Goal: Task Accomplishment & Management: Complete application form

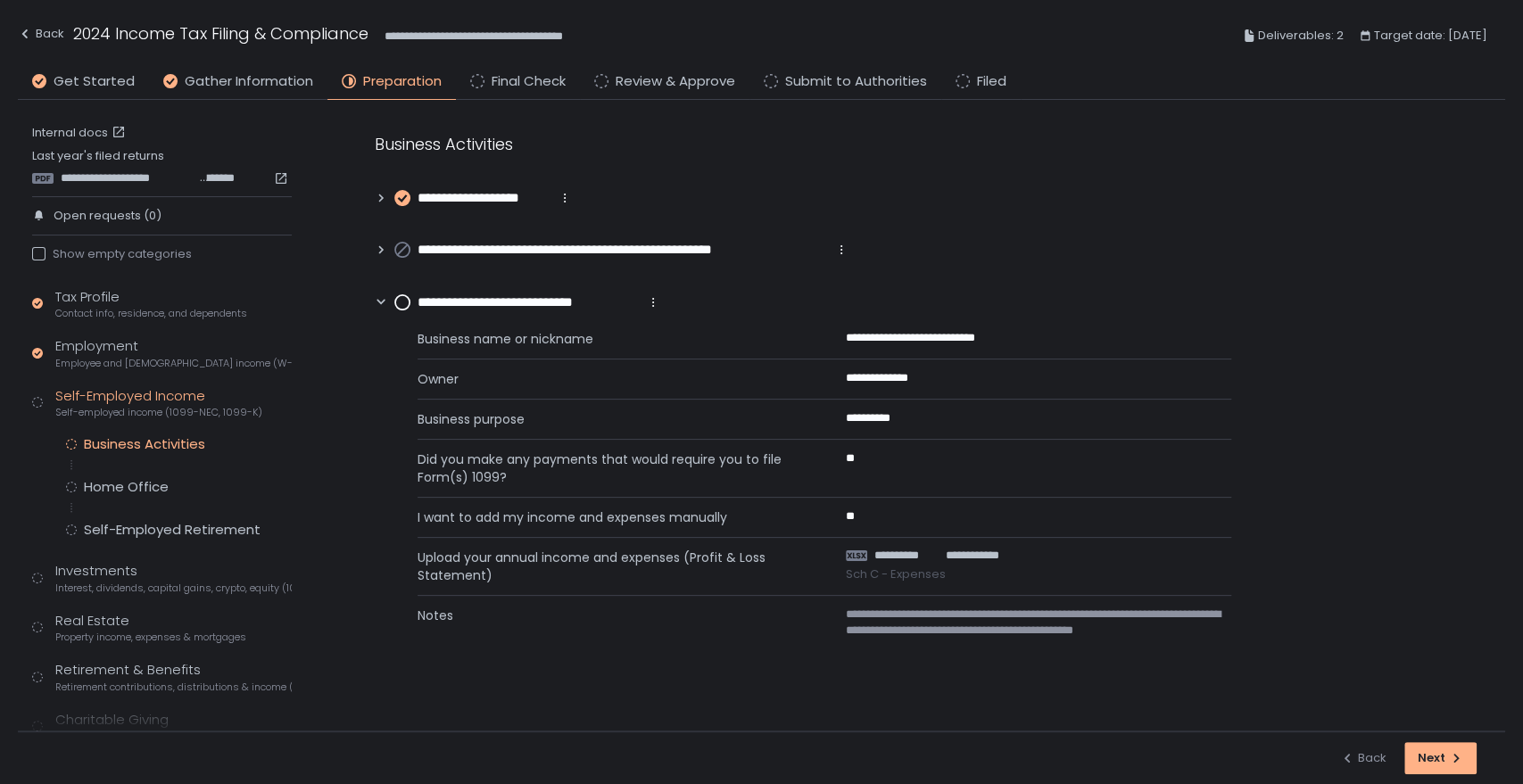
click at [401, 300] on circle at bounding box center [402, 302] width 14 height 14
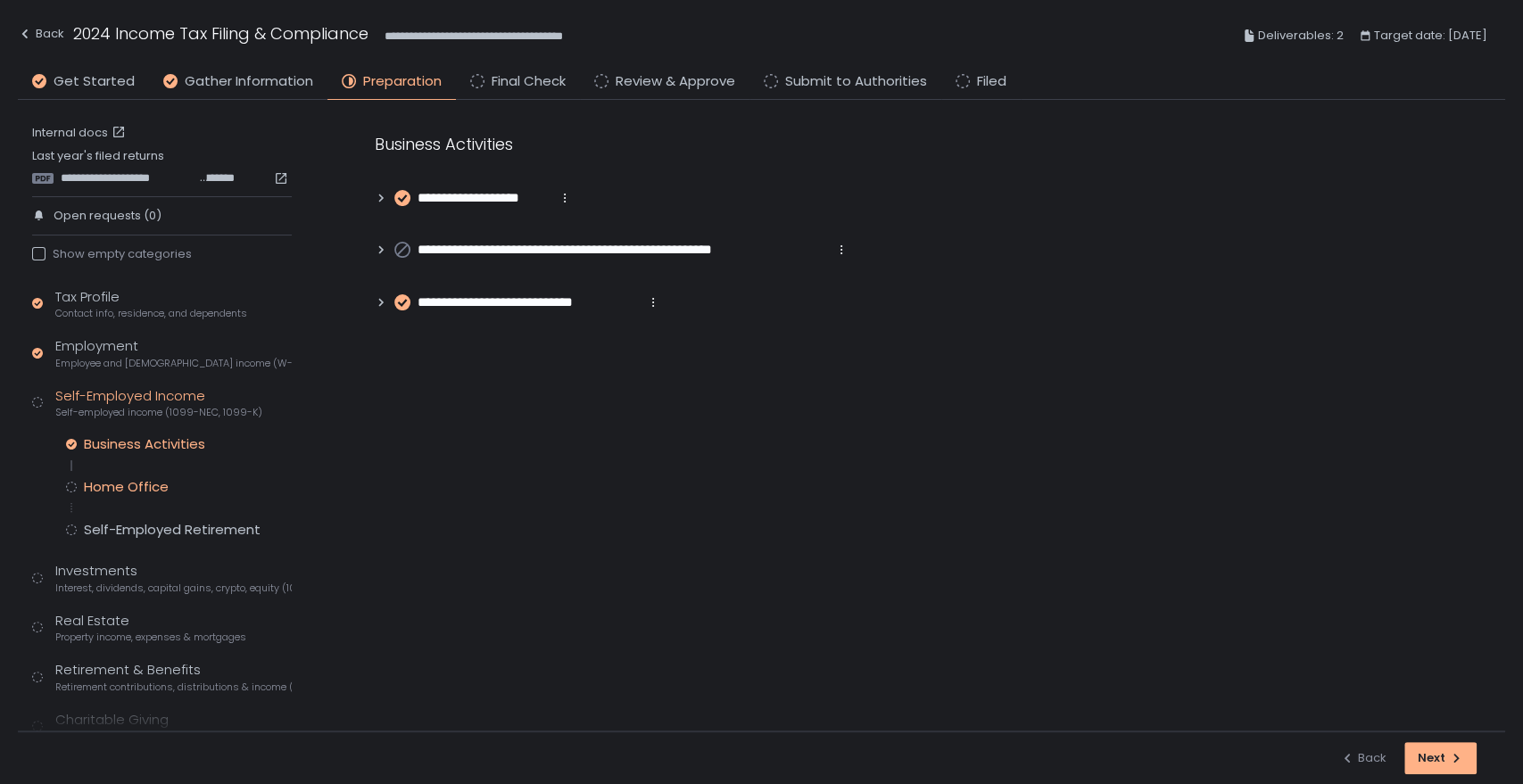
click at [117, 488] on div "Home Office" at bounding box center [126, 486] width 85 height 18
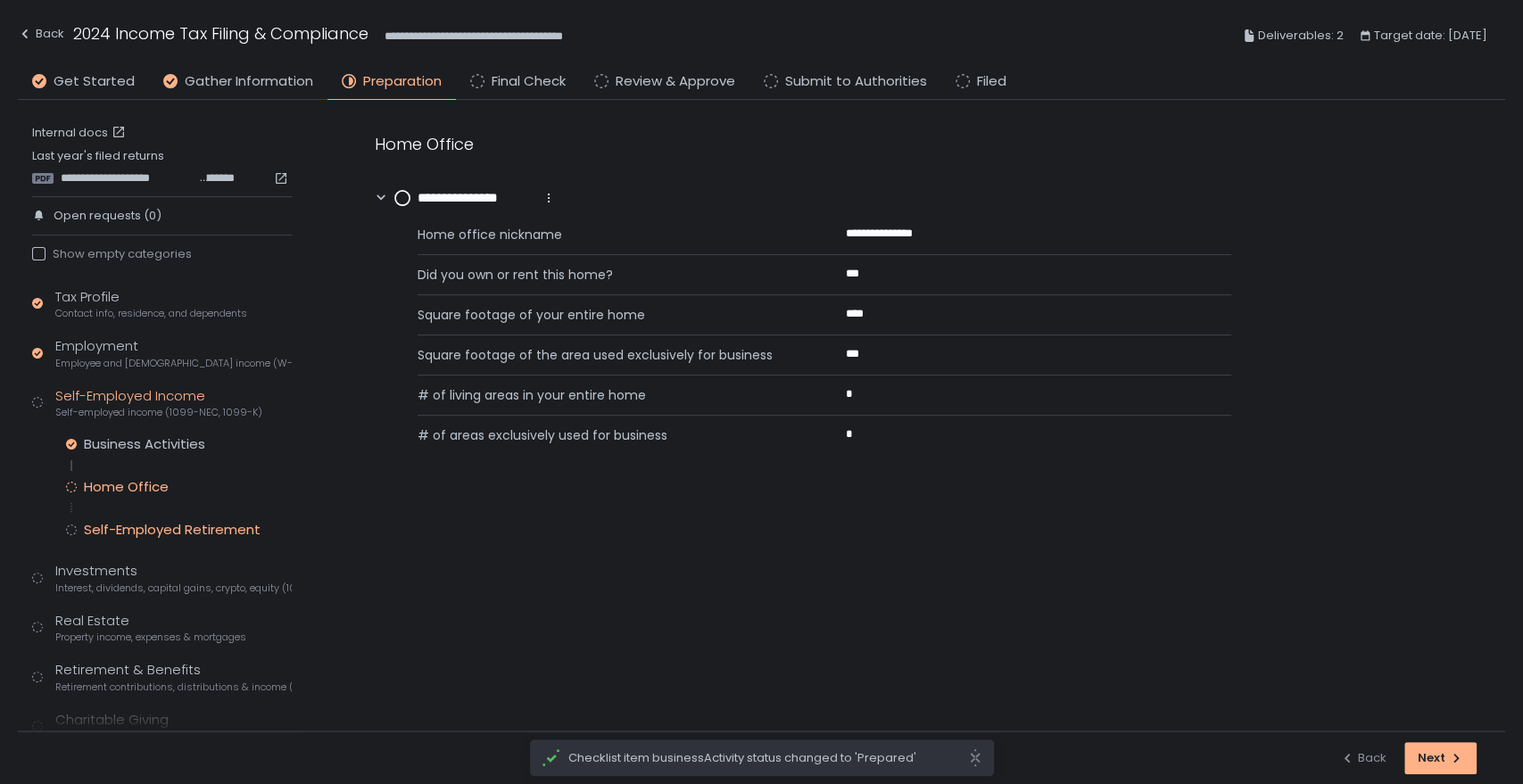
click at [134, 526] on div "Self-Employed Retirement" at bounding box center [172, 529] width 177 height 18
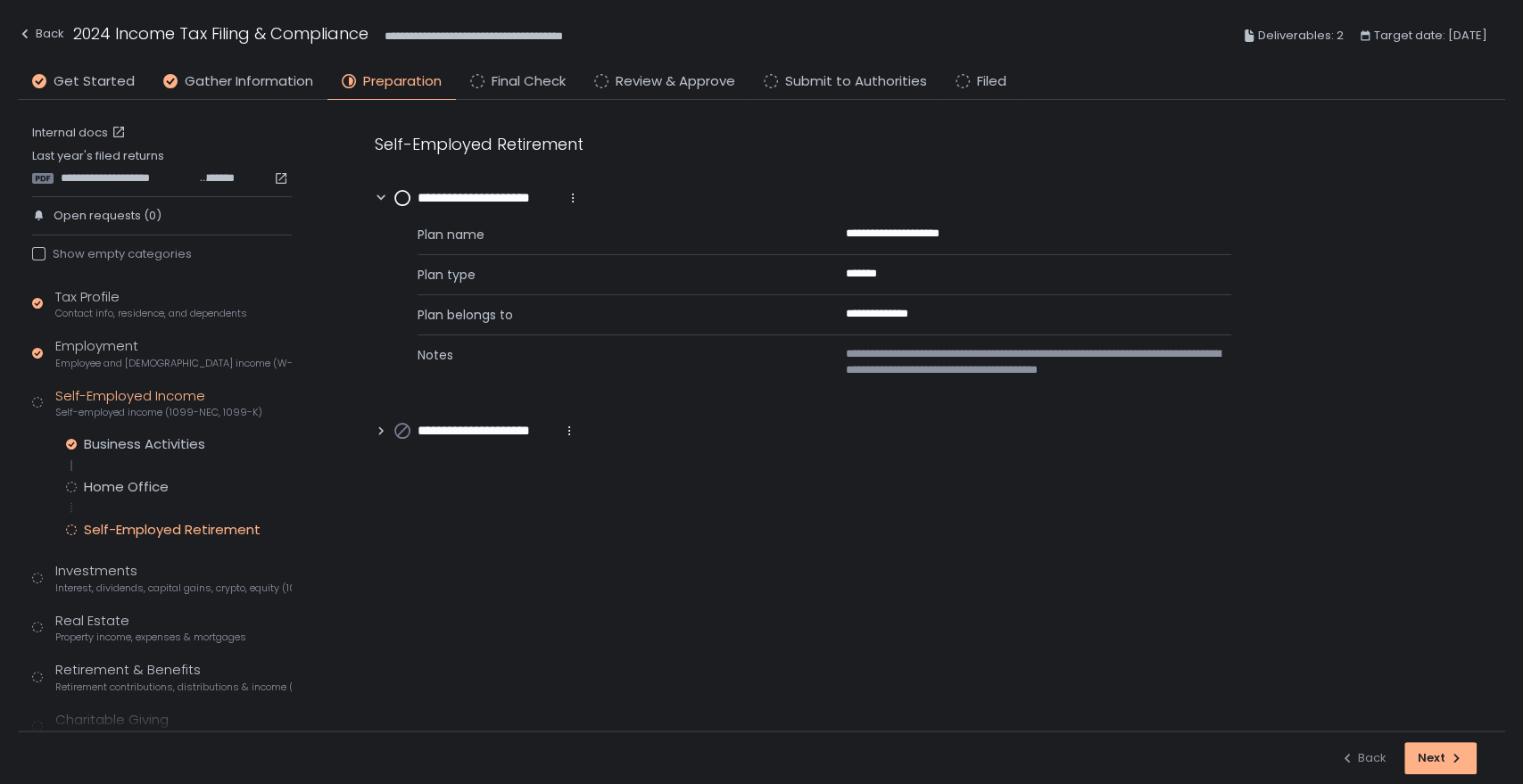
scroll to position [198, 0]
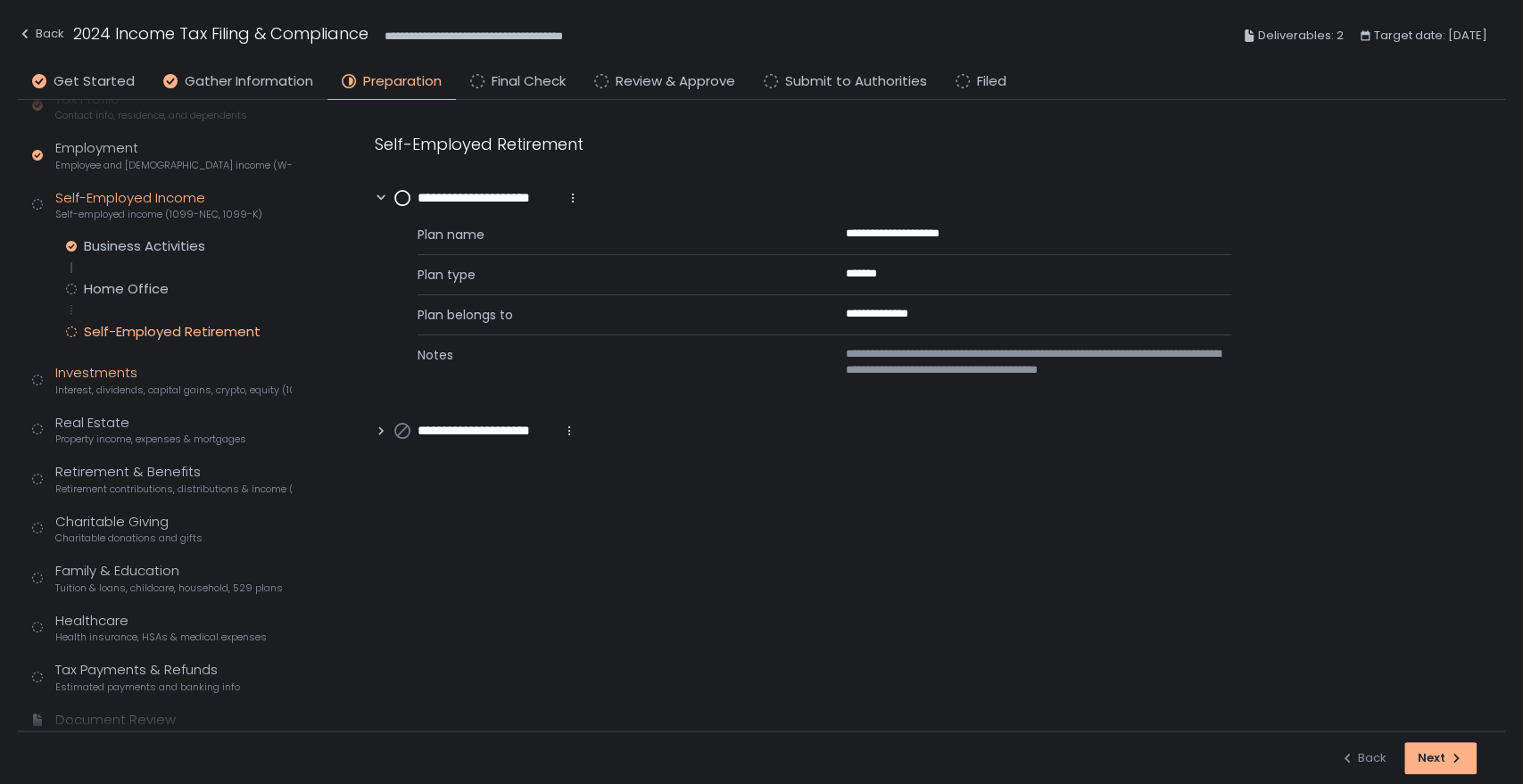
click at [113, 387] on span "Interest, dividends, capital gains, crypto, equity (1099s, K-1s)" at bounding box center [174, 390] width 237 height 13
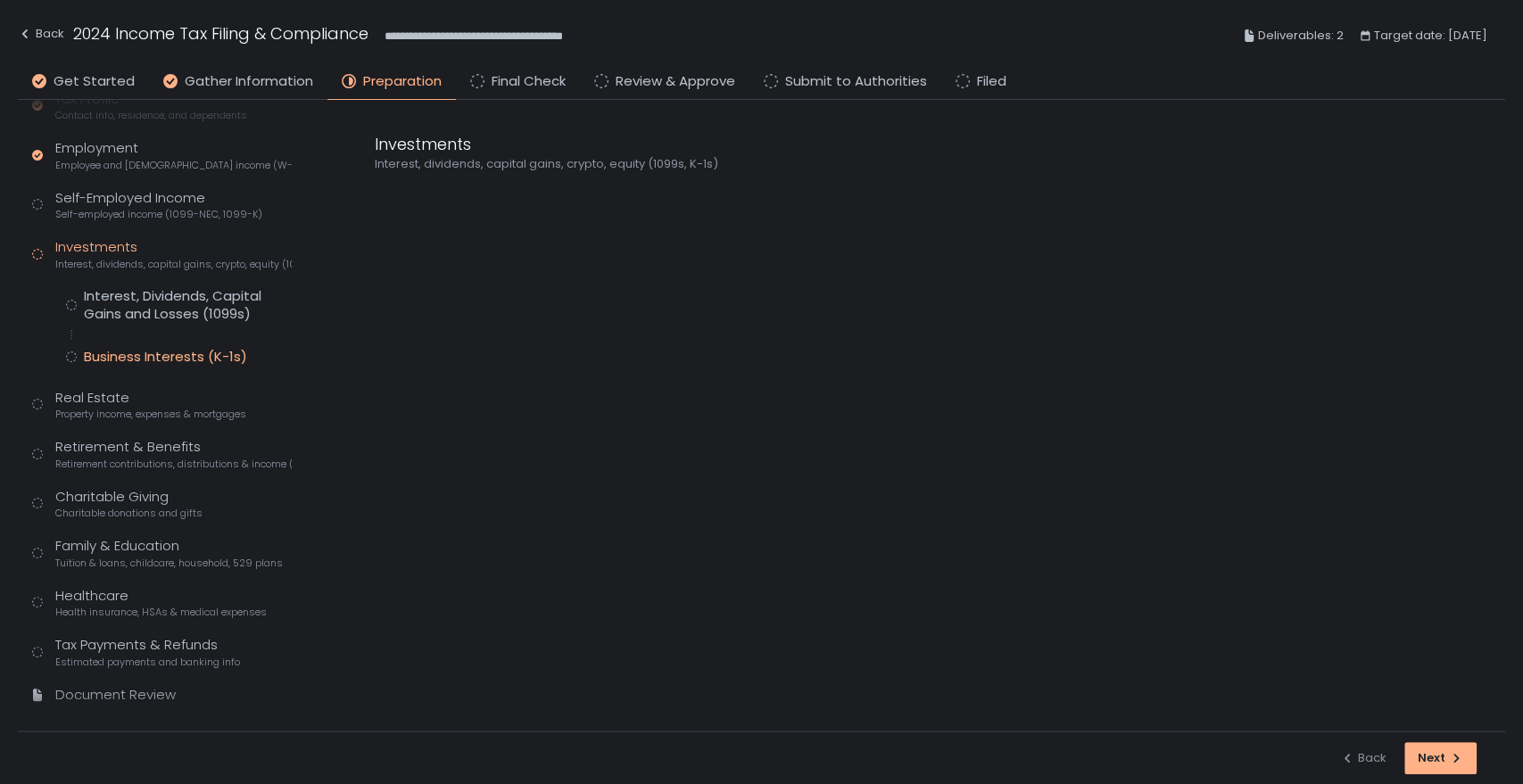
click at [121, 351] on div "Business Interests (K-1s)" at bounding box center [165, 357] width 163 height 18
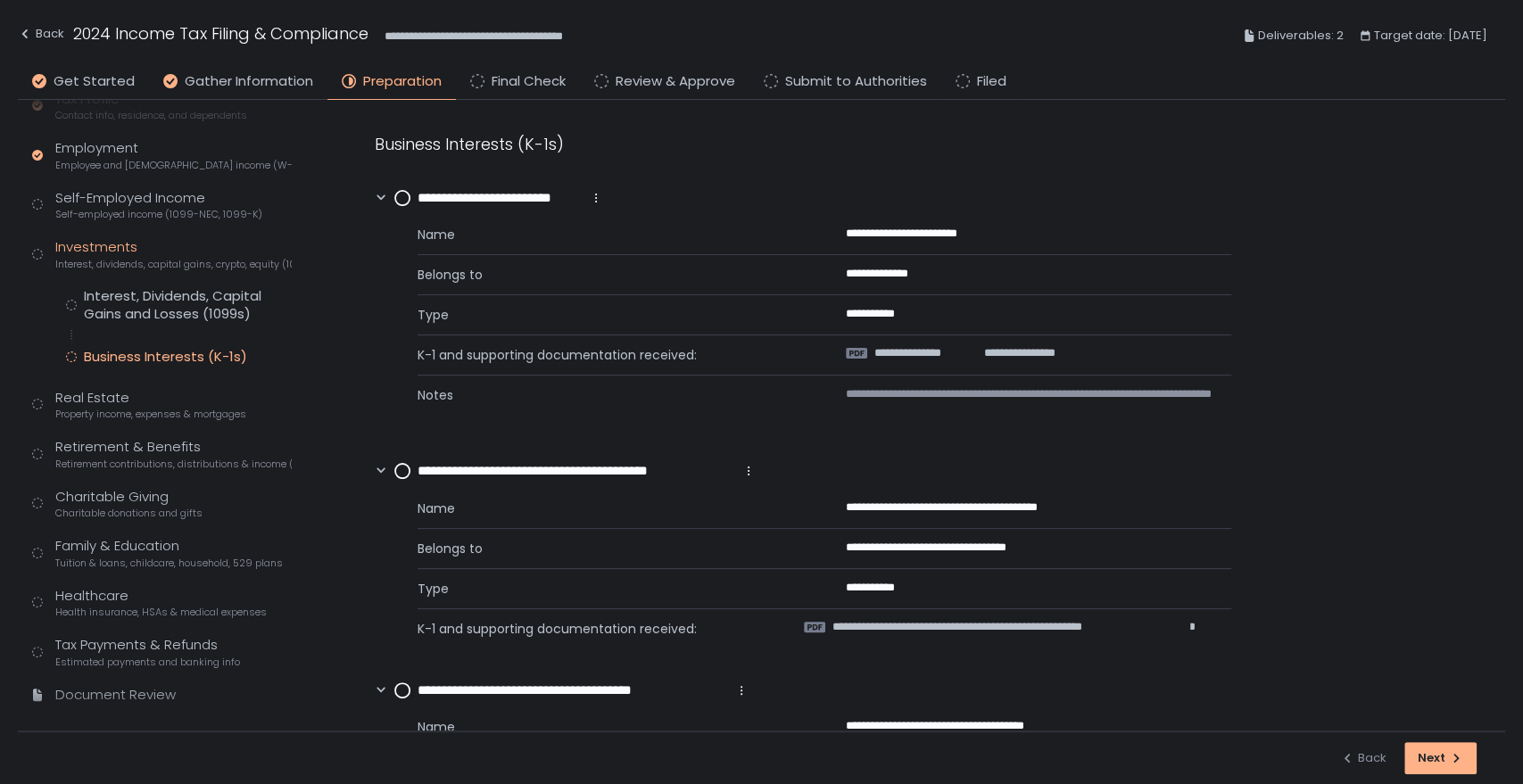
scroll to position [167, 0]
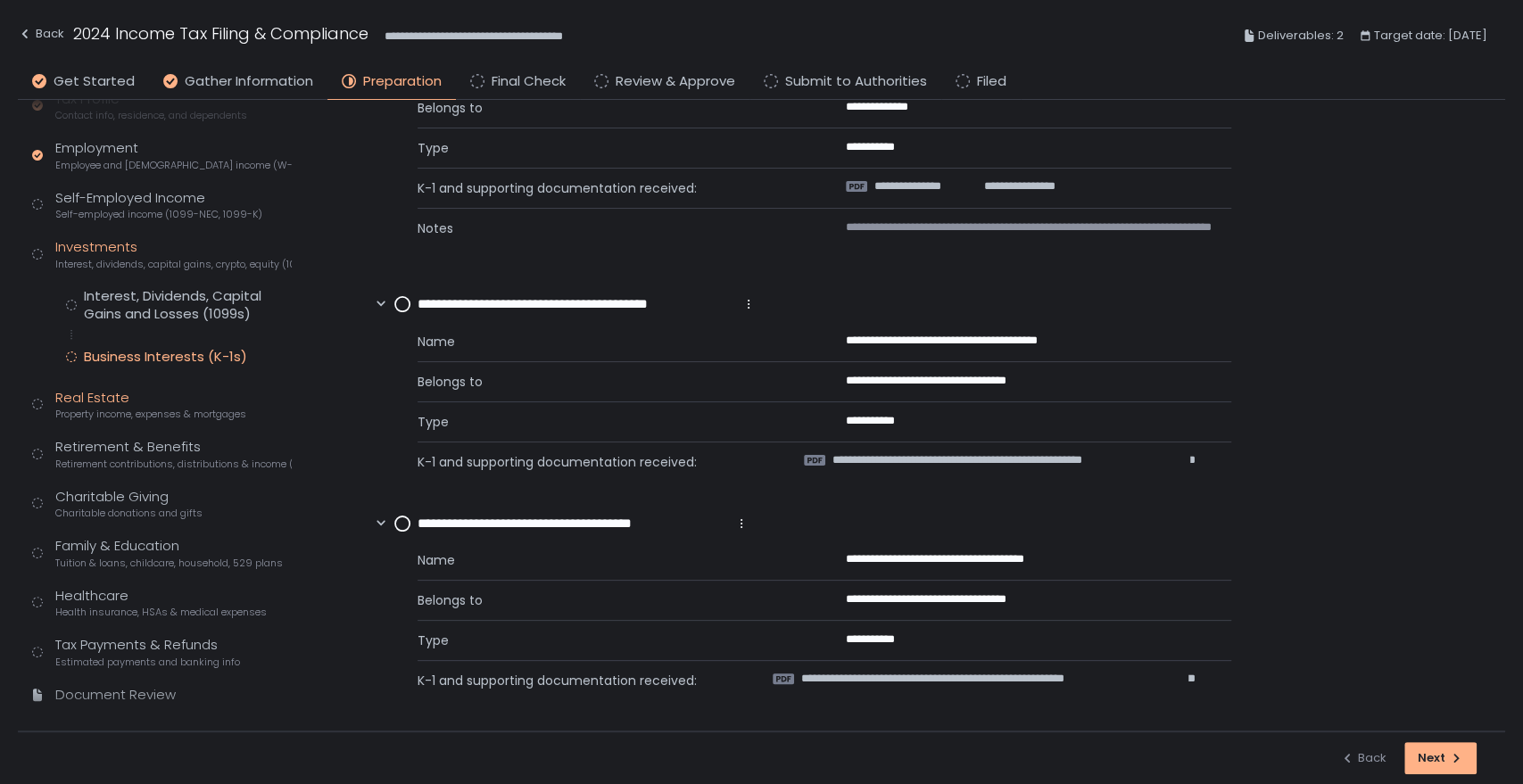
click at [125, 413] on span "Property income, expenses & mortgages" at bounding box center [151, 414] width 191 height 13
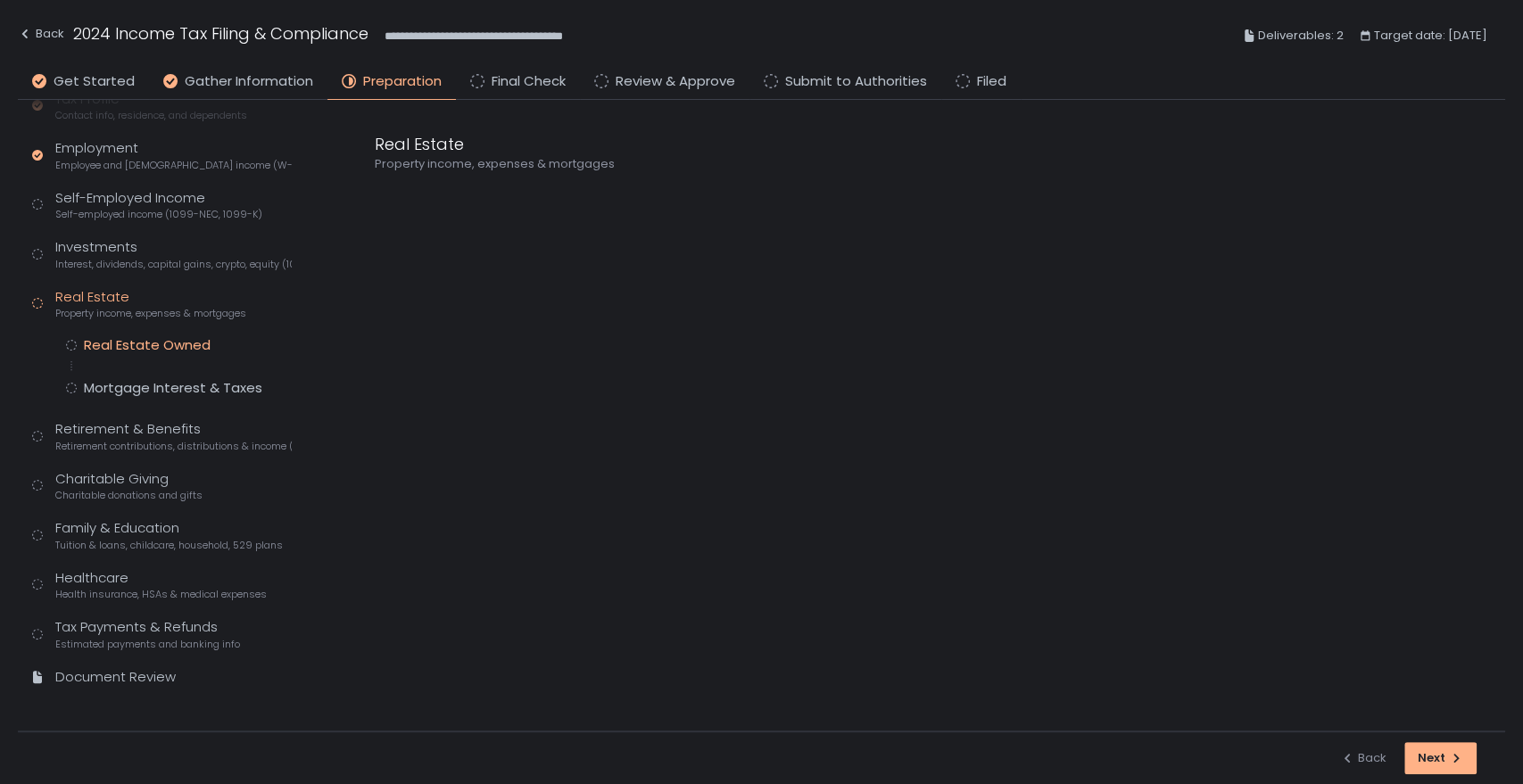
click at [150, 352] on div "Real Estate Owned" at bounding box center [147, 345] width 127 height 18
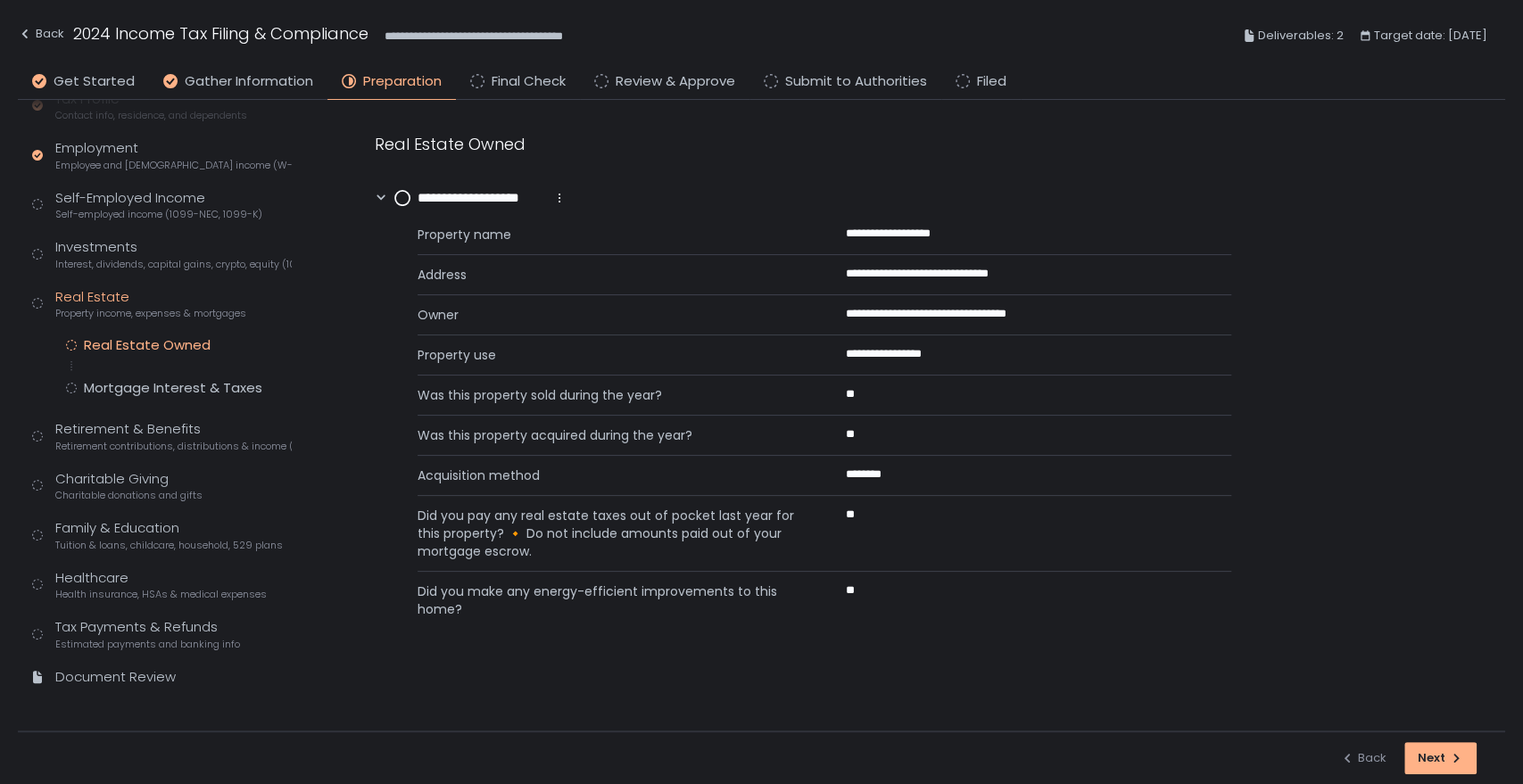
click at [407, 199] on circle at bounding box center [402, 197] width 14 height 14
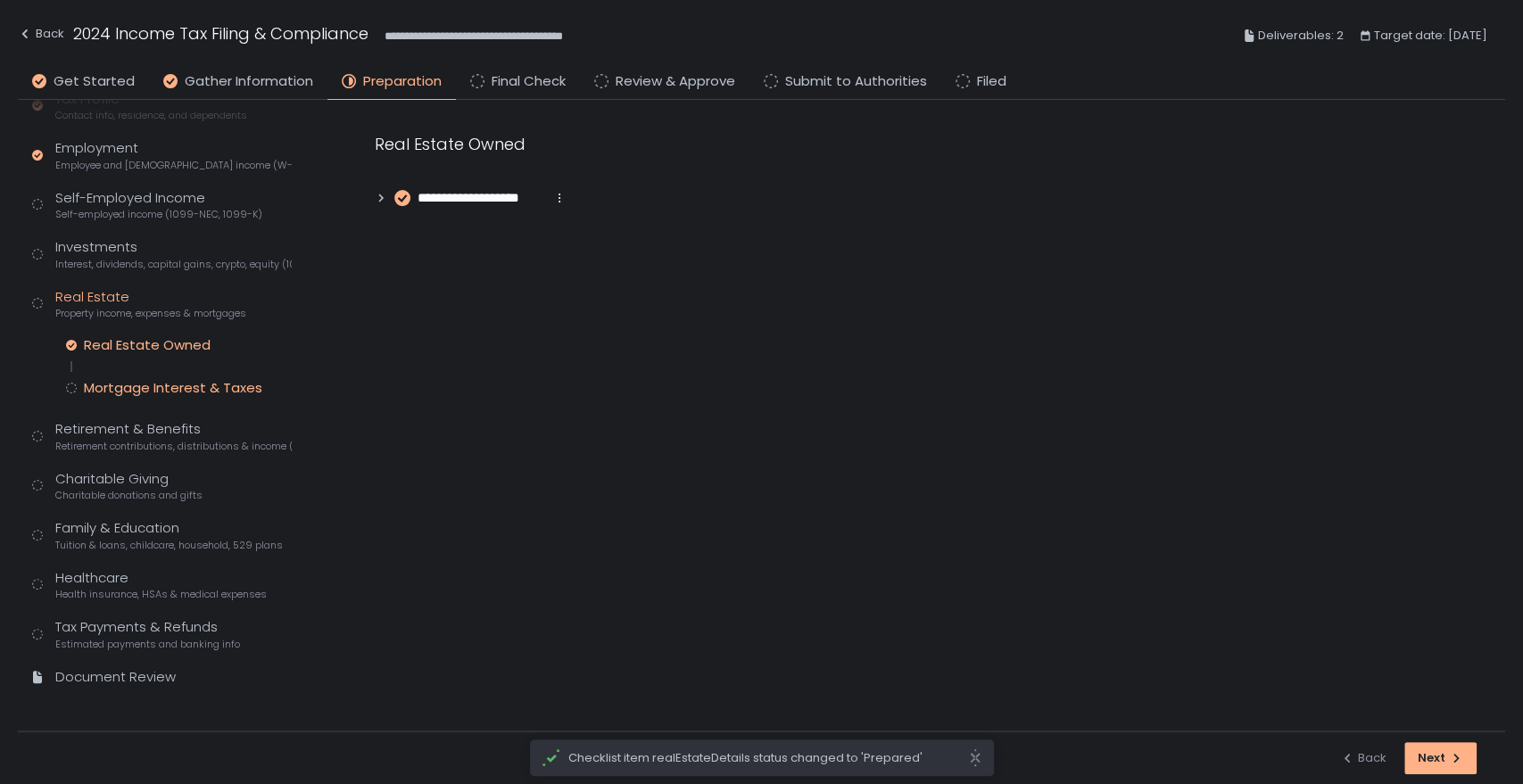
click at [198, 383] on div "Mortgage Interest & Taxes" at bounding box center [173, 387] width 178 height 18
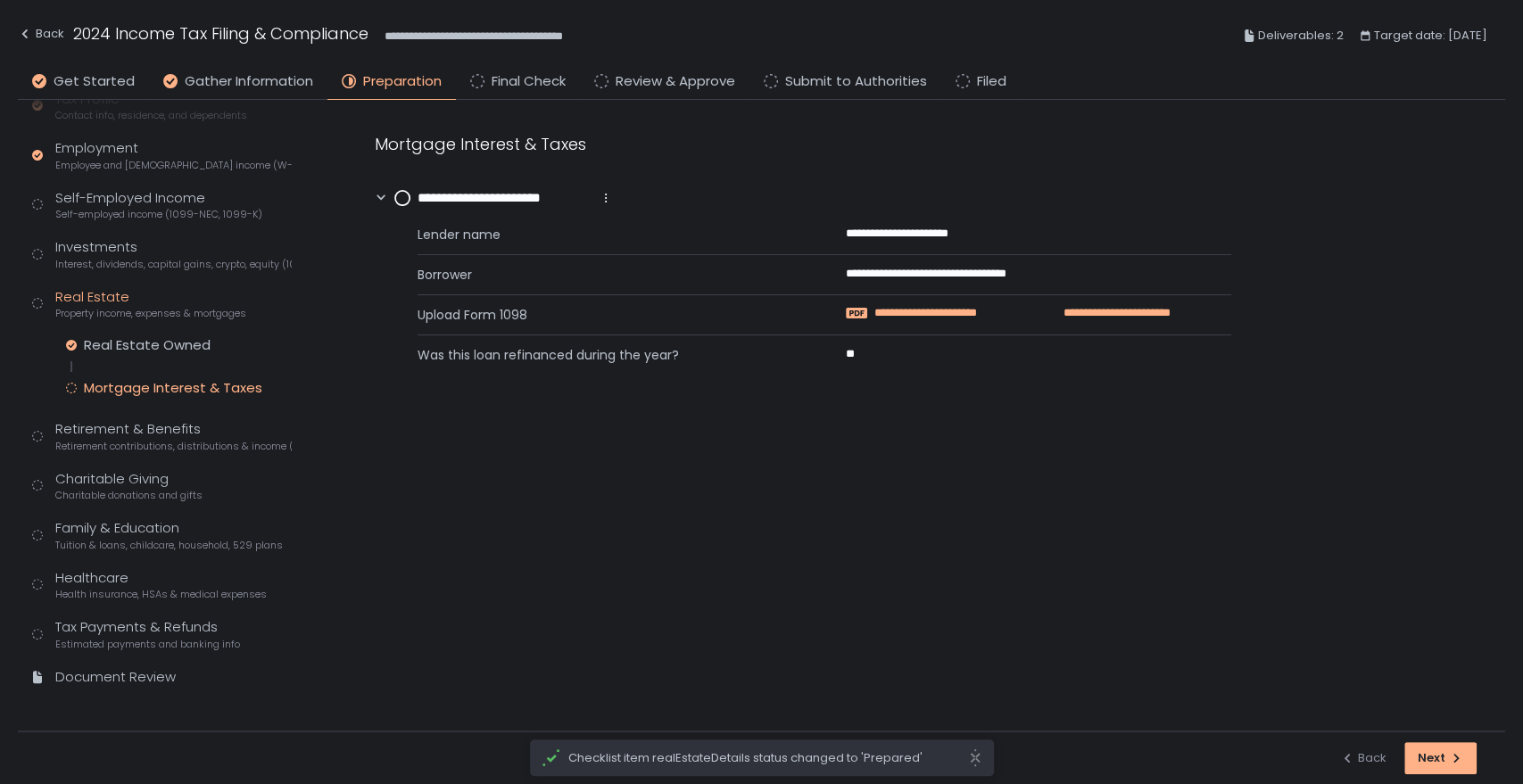
click at [879, 312] on span "**********" at bounding box center [948, 313] width 147 height 16
